Goal: Information Seeking & Learning: Learn about a topic

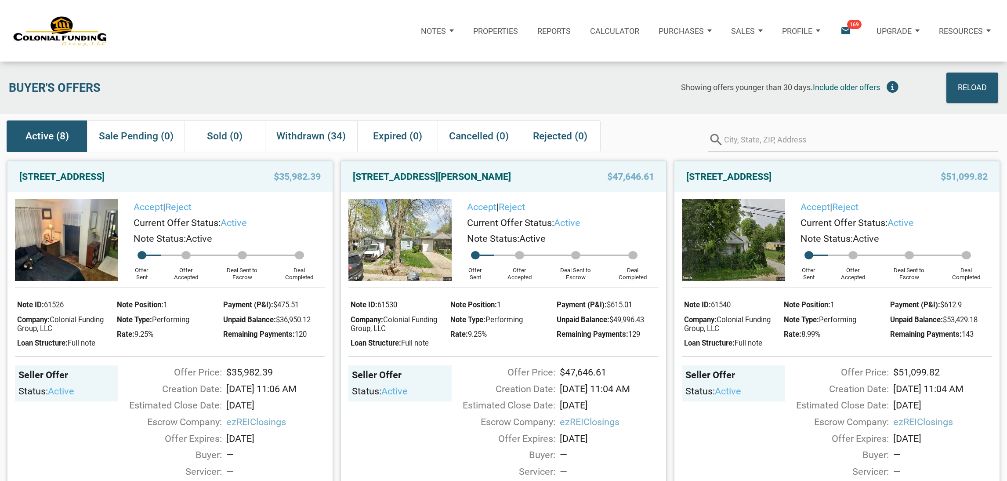
scroll to position [903, 0]
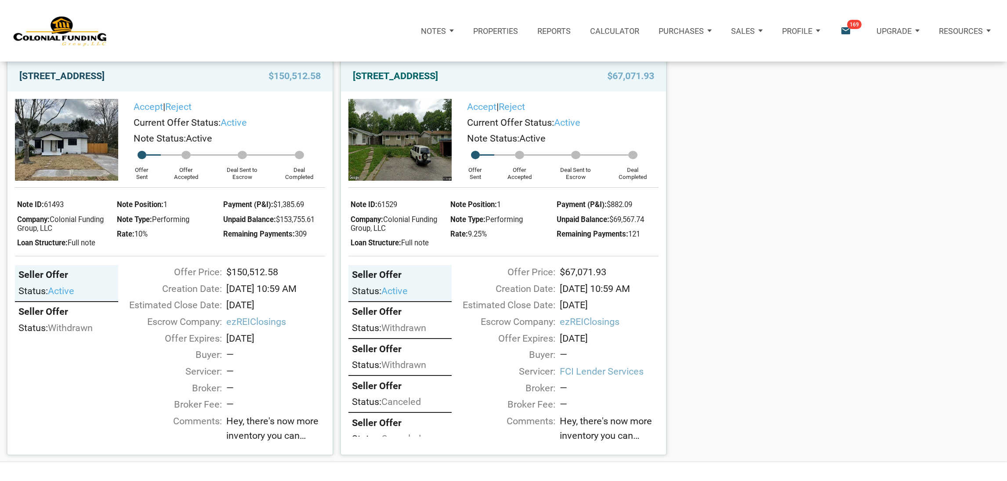
click at [76, 80] on link "[STREET_ADDRESS]" at bounding box center [61, 76] width 85 height 16
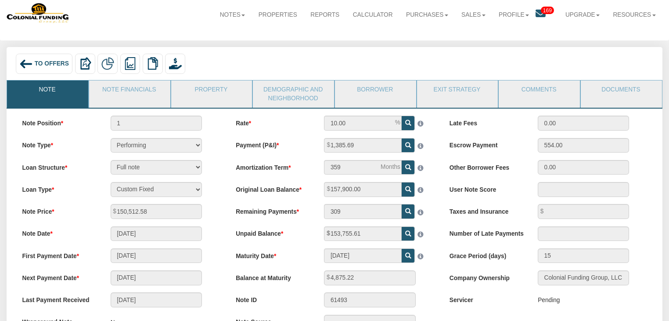
scroll to position [12, 0]
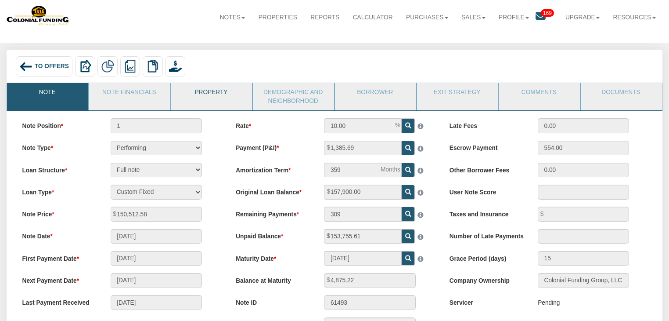
click at [204, 97] on link "Property" at bounding box center [211, 94] width 80 height 22
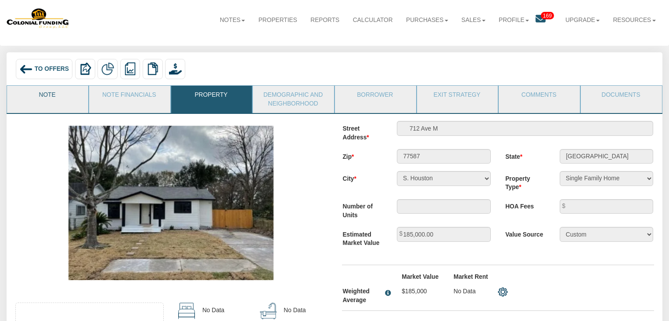
scroll to position [8, 0]
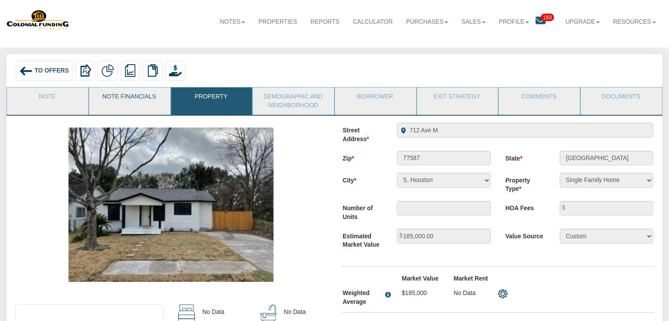
click at [120, 109] on link "Note Financials" at bounding box center [129, 98] width 80 height 22
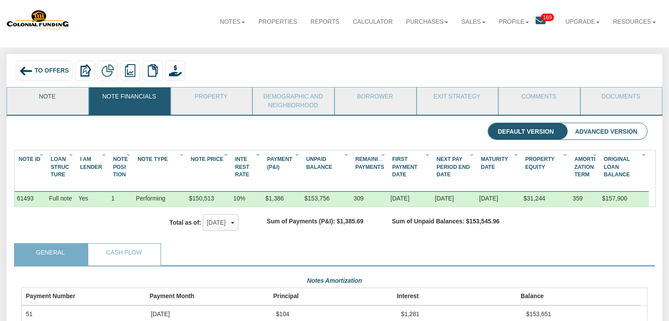
scroll to position [157, 626]
click at [58, 92] on link "Note" at bounding box center [47, 98] width 80 height 22
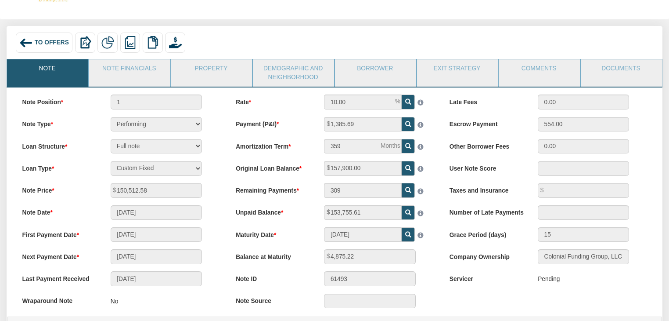
scroll to position [51, 0]
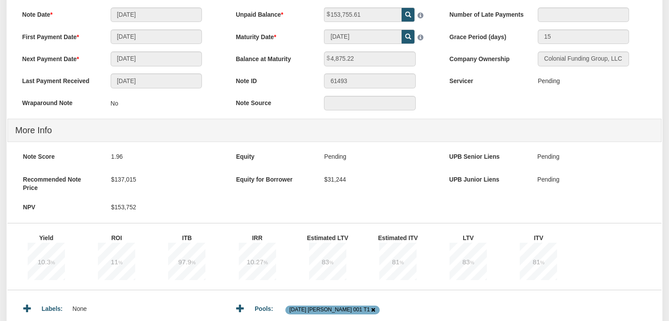
click at [99, 117] on div "Note Position 1 Note Type Performing Forthcoming Non-Performing REO Sub-Perform…" at bounding box center [121, 7] width 214 height 221
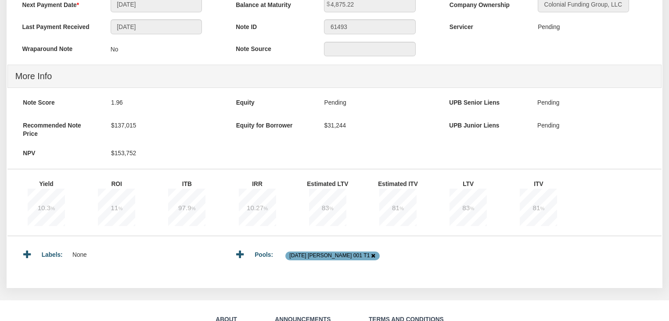
scroll to position [287, 0]
